Goal: Task Accomplishment & Management: Manage account settings

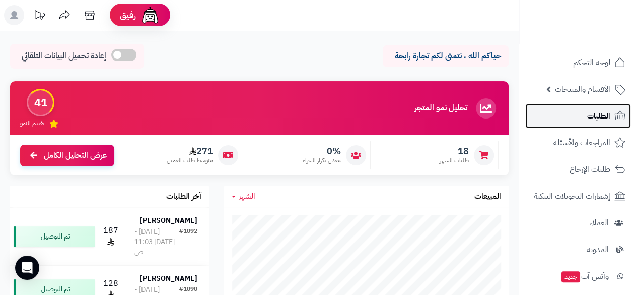
click at [595, 116] on span "الطلبات" at bounding box center [599, 116] width 23 height 14
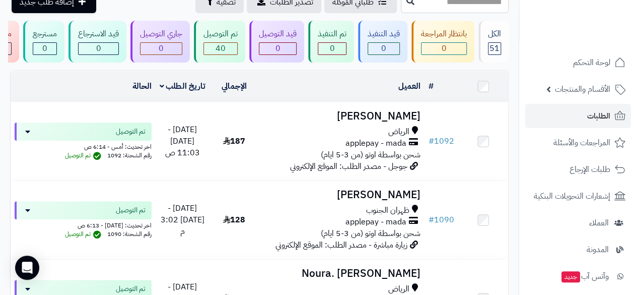
scroll to position [60, 0]
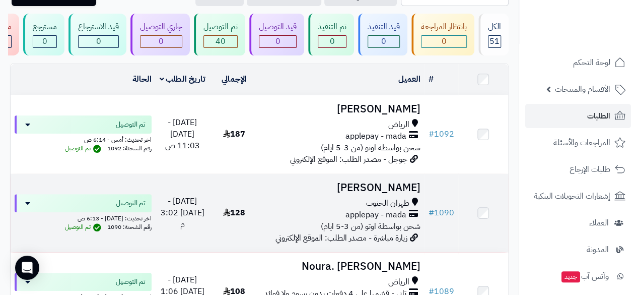
click at [374, 232] on span "شحن بواسطة اوتو (من 3-5 ايام)" at bounding box center [371, 226] width 100 height 12
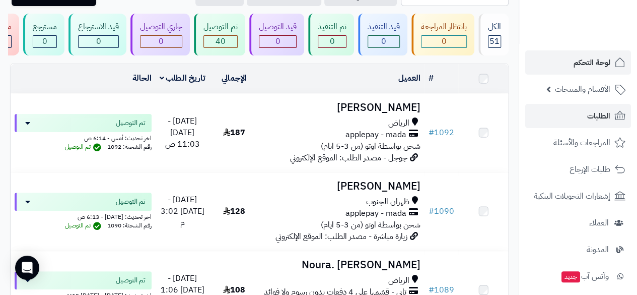
scroll to position [60, 0]
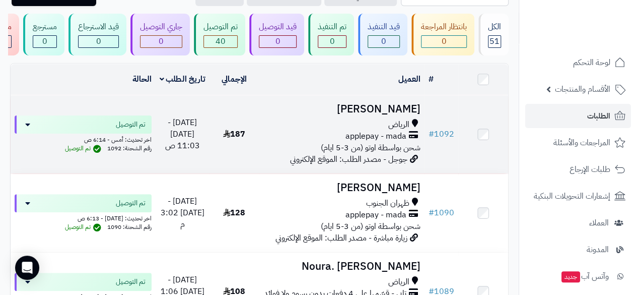
click at [397, 131] on span "الرياض" at bounding box center [399, 125] width 21 height 12
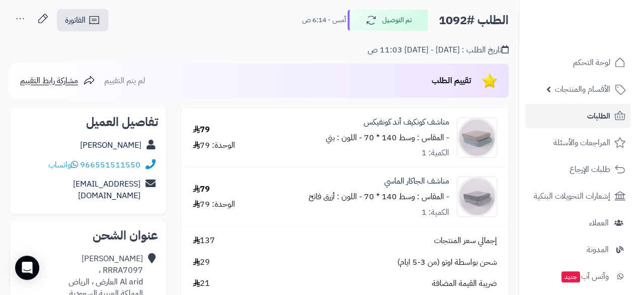
scroll to position [60, 0]
